Goal: Find specific page/section: Find specific page/section

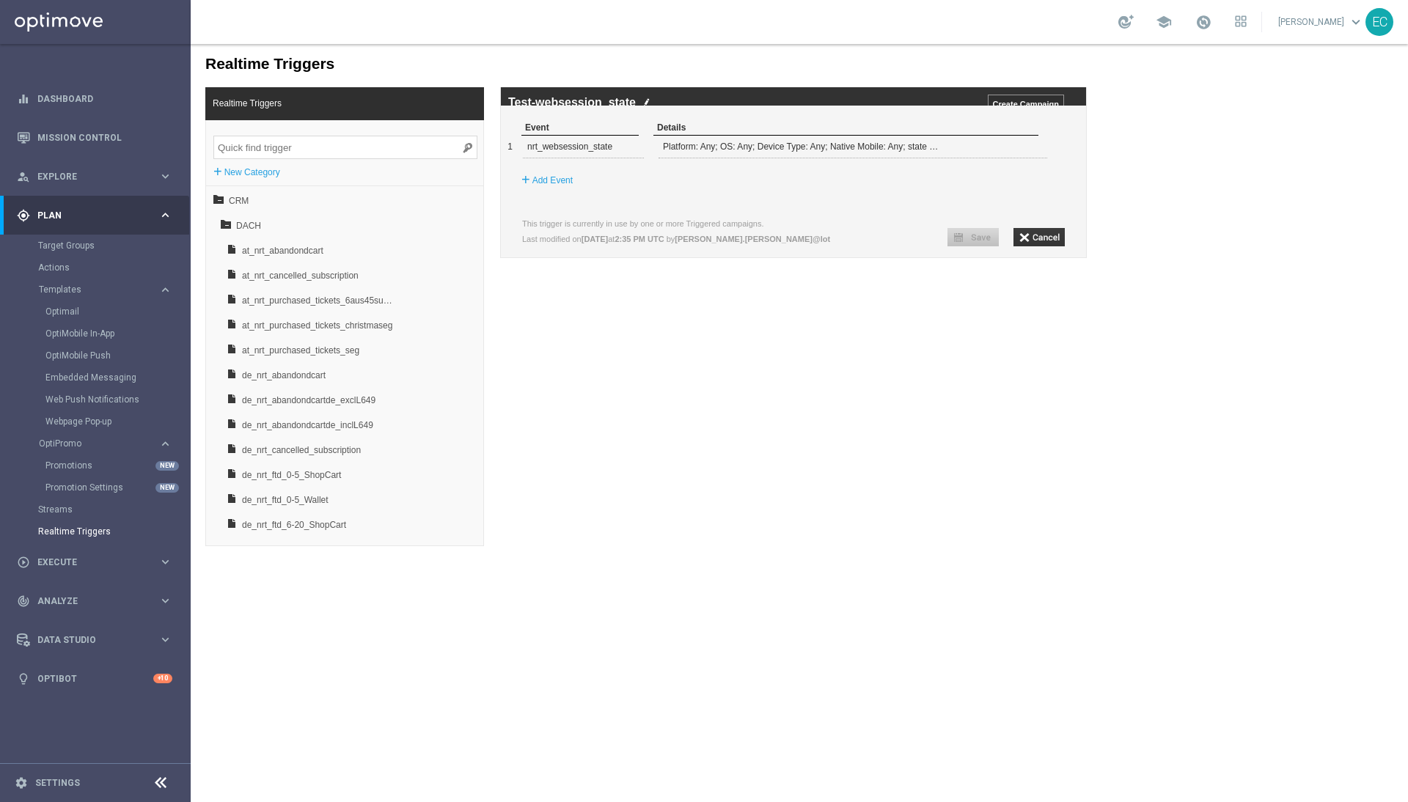
scroll to position [720, 0]
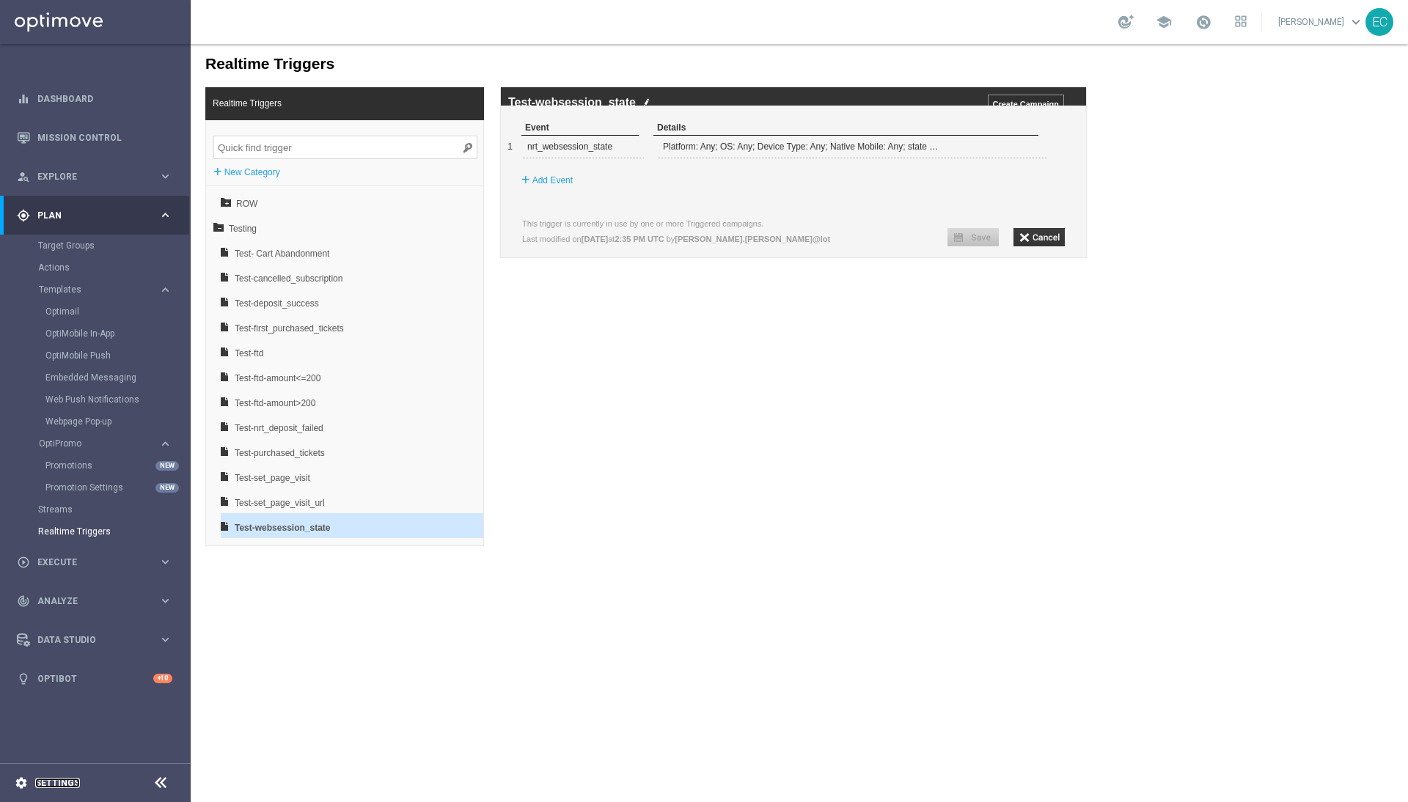
click at [39, 782] on link "Settings" at bounding box center [57, 783] width 45 height 9
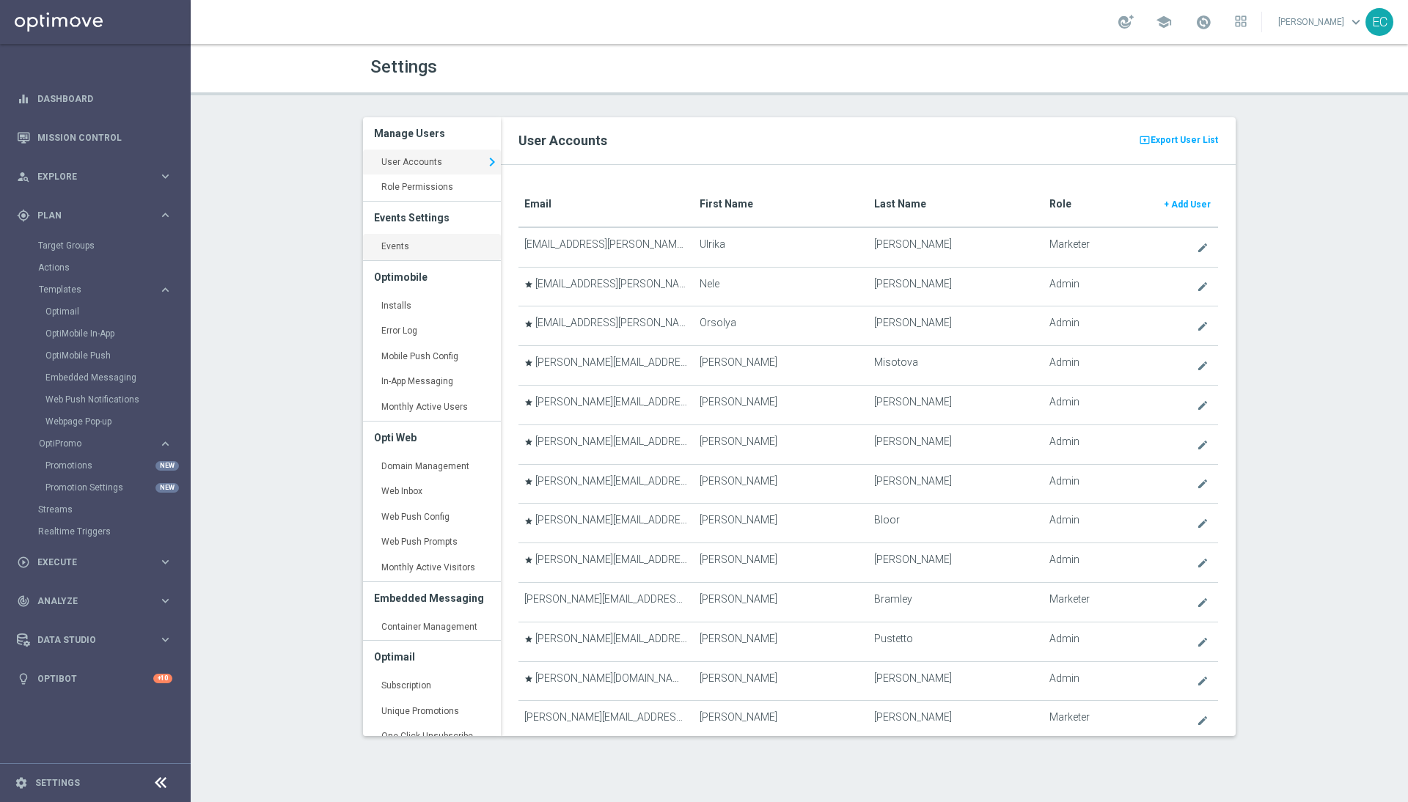
click at [451, 245] on link "Events keyboard_arrow_right" at bounding box center [432, 247] width 138 height 26
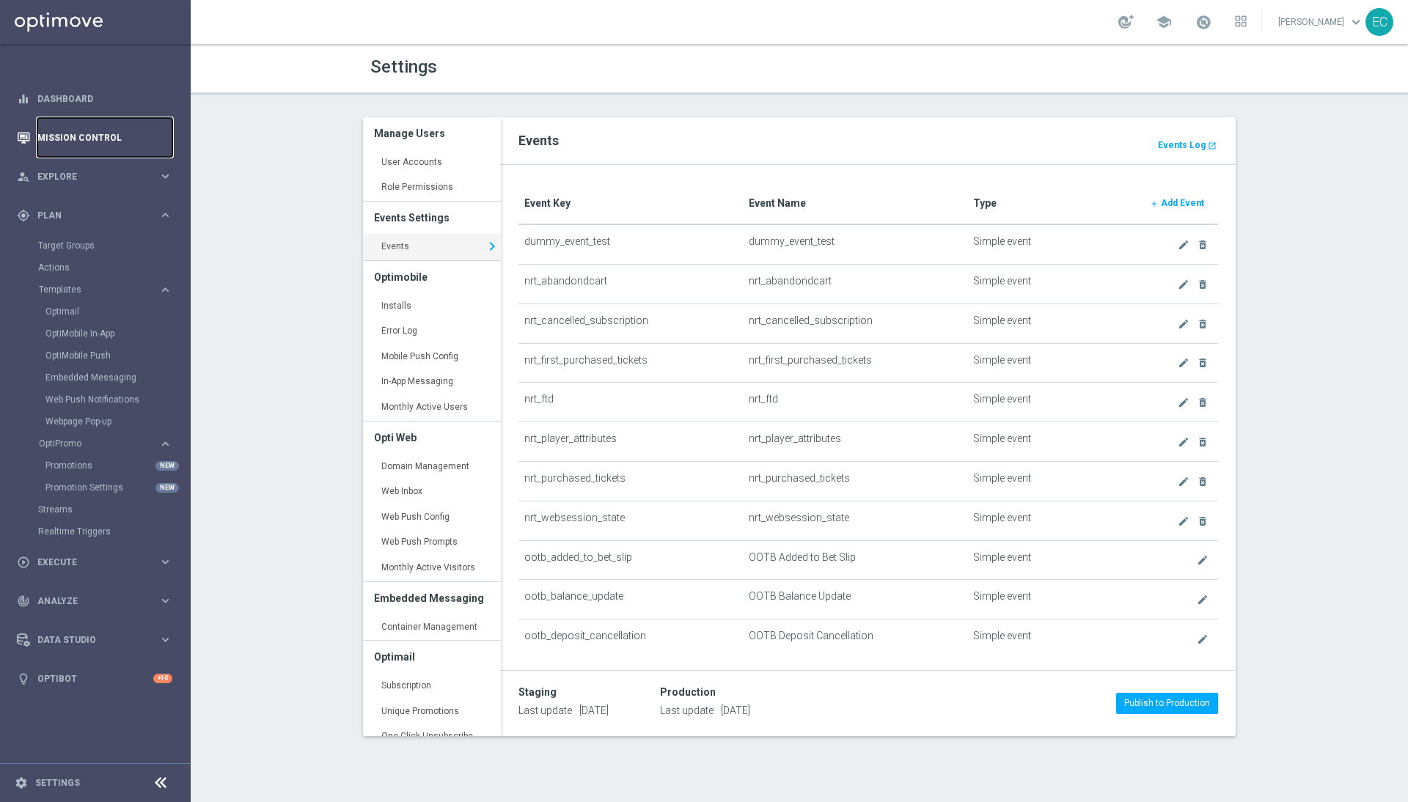
click at [117, 126] on link "Mission Control" at bounding box center [104, 137] width 135 height 39
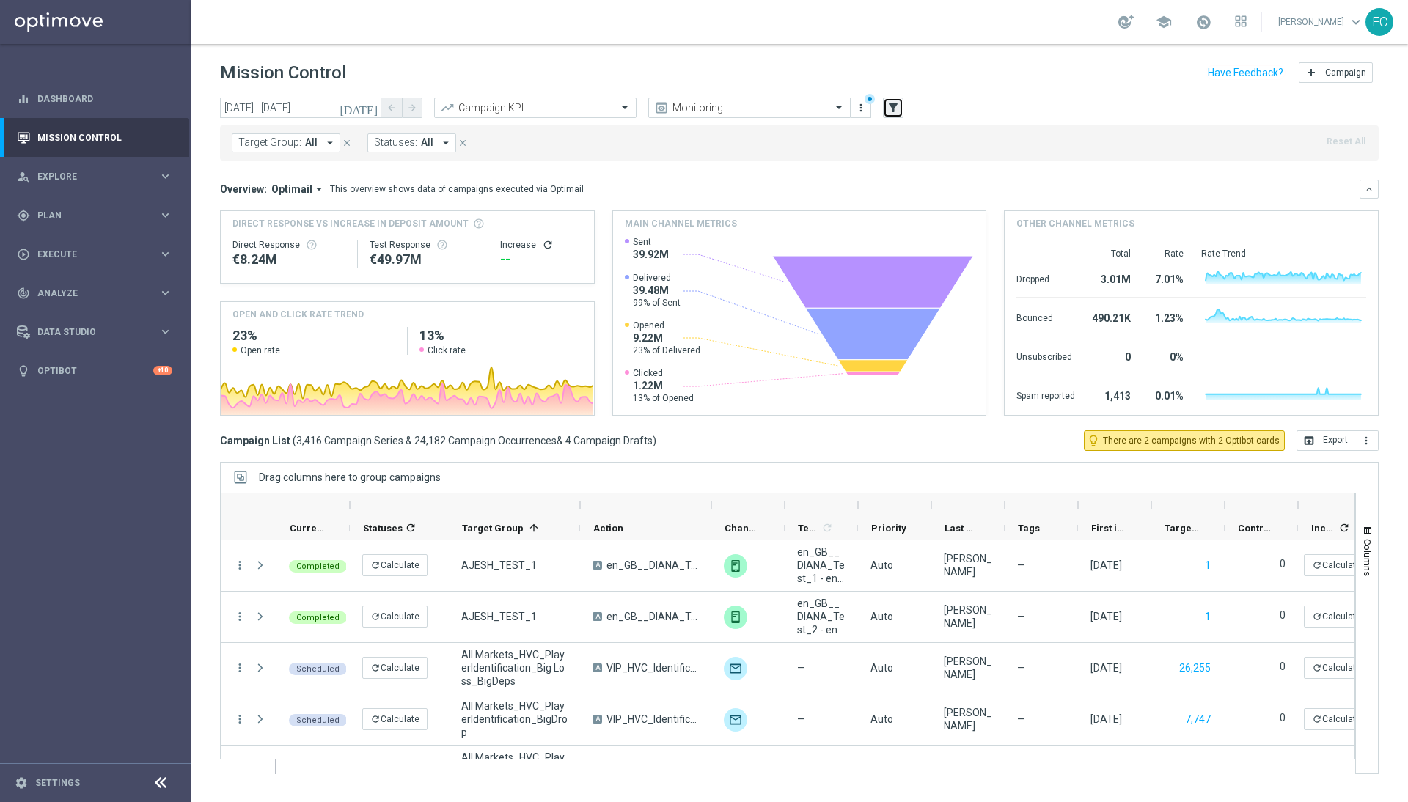
click at [890, 105] on icon "filter_alt" at bounding box center [893, 107] width 13 height 13
